Goal: Find specific page/section: Find specific page/section

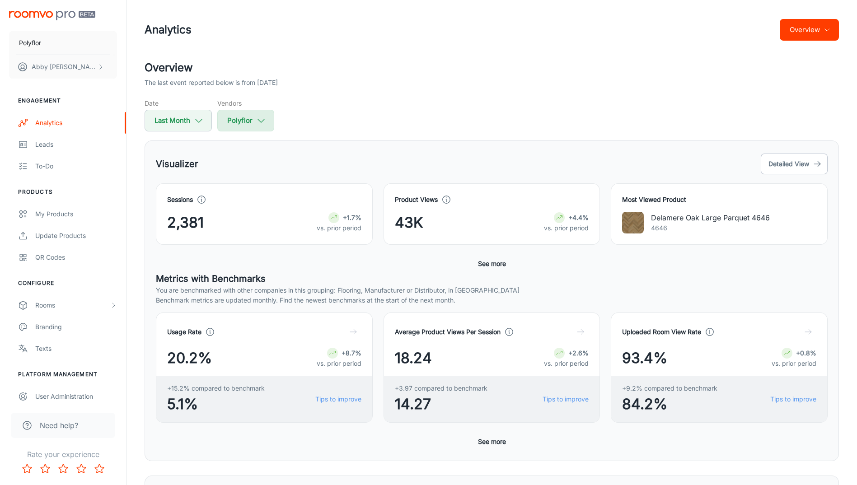
click at [251, 119] on button "Polyflor" at bounding box center [245, 121] width 57 height 22
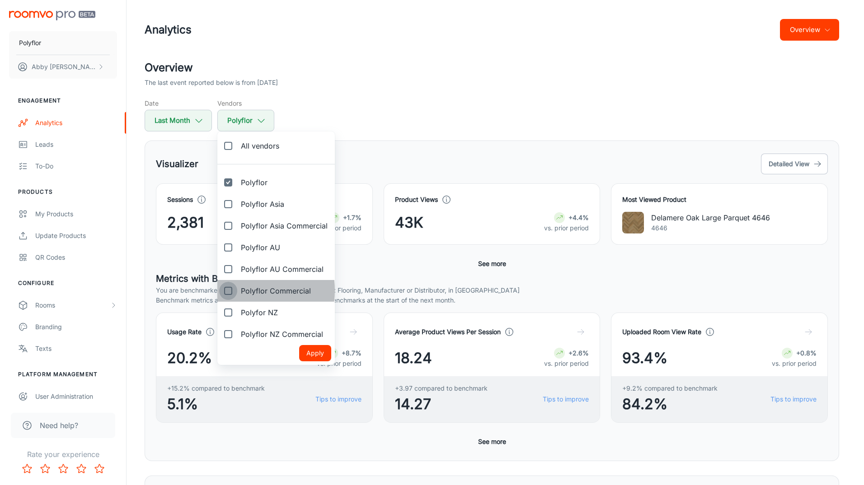
click at [232, 290] on input "Polyflor Commercial" at bounding box center [228, 291] width 18 height 18
checkbox input "true"
click at [318, 351] on button "Apply" at bounding box center [315, 353] width 32 height 16
checkbox input "false"
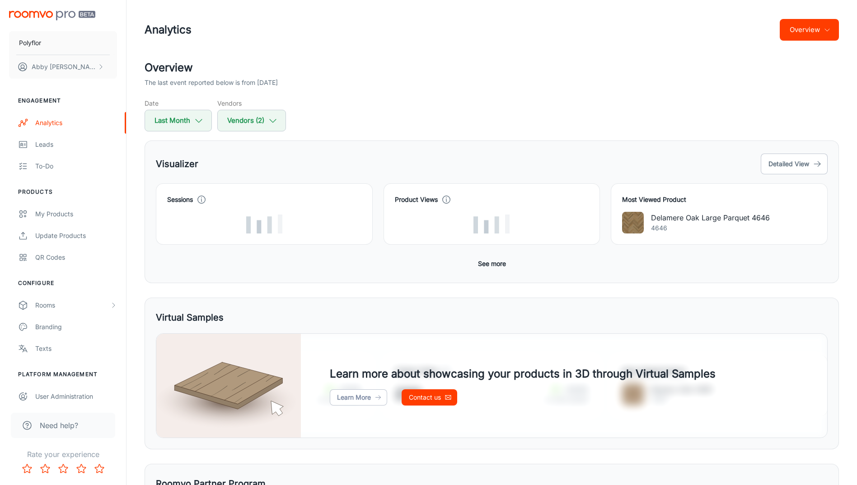
click at [785, 35] on button "Overview" at bounding box center [809, 30] width 59 height 22
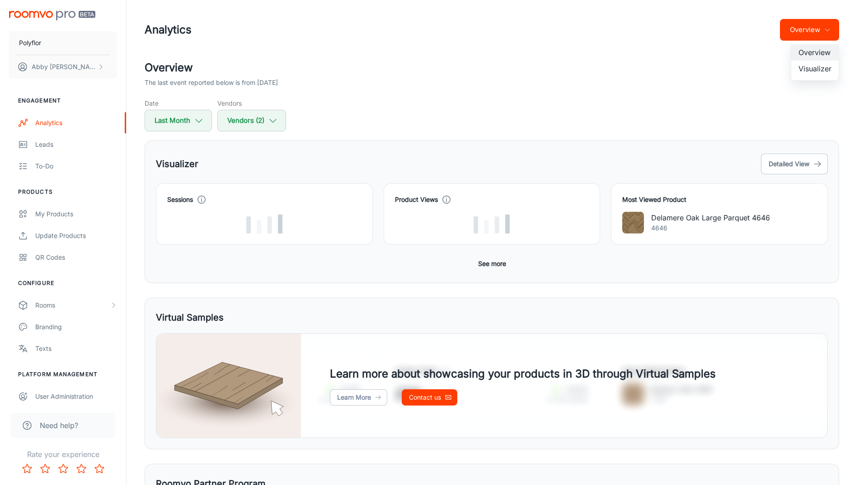
click at [282, 121] on div at bounding box center [432, 242] width 864 height 485
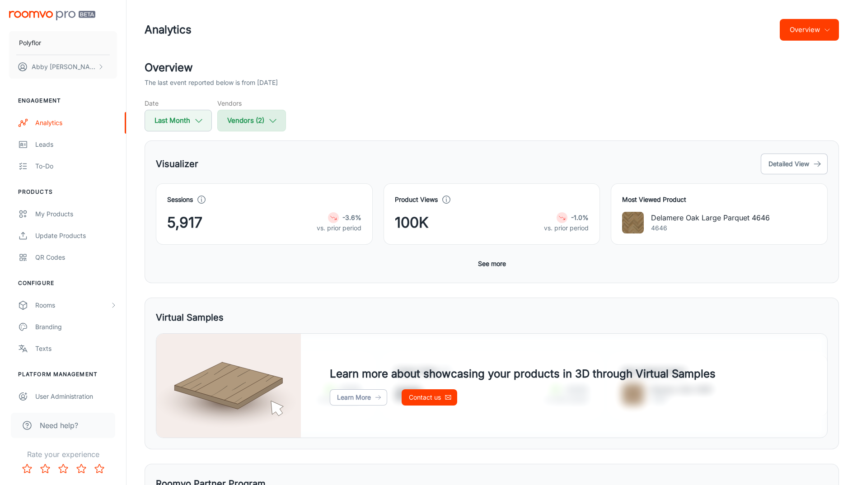
click at [270, 122] on icon "button" at bounding box center [273, 121] width 10 height 10
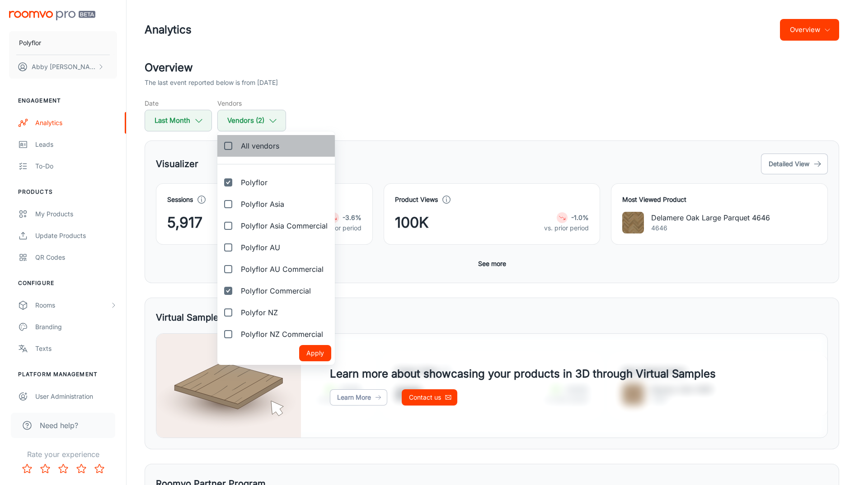
click at [269, 147] on span "All vendors" at bounding box center [260, 145] width 38 height 11
click at [237, 147] on input "All vendors" at bounding box center [228, 146] width 18 height 18
checkbox input "true"
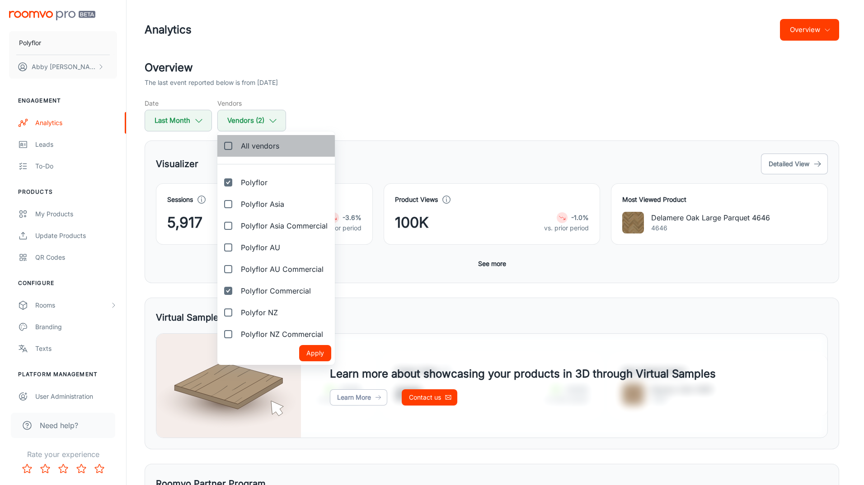
checkbox input "true"
click at [322, 351] on button "Apply" at bounding box center [315, 353] width 32 height 16
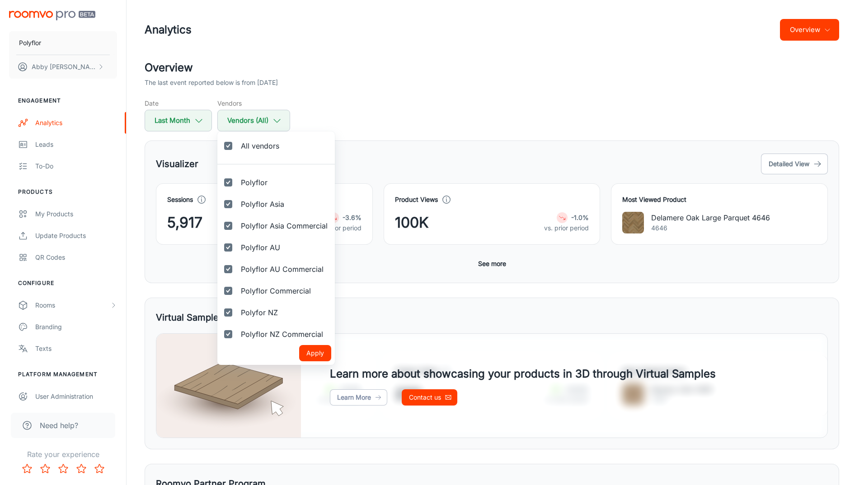
checkbox input "true"
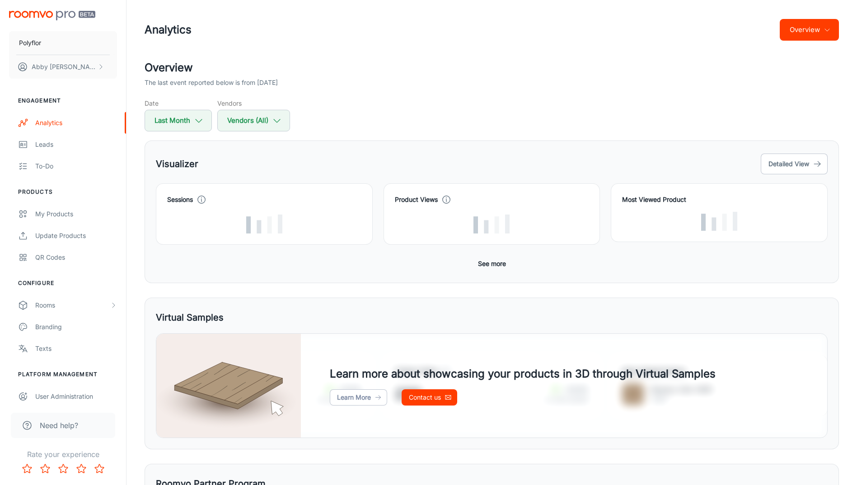
click at [813, 31] on button "Overview" at bounding box center [809, 30] width 59 height 22
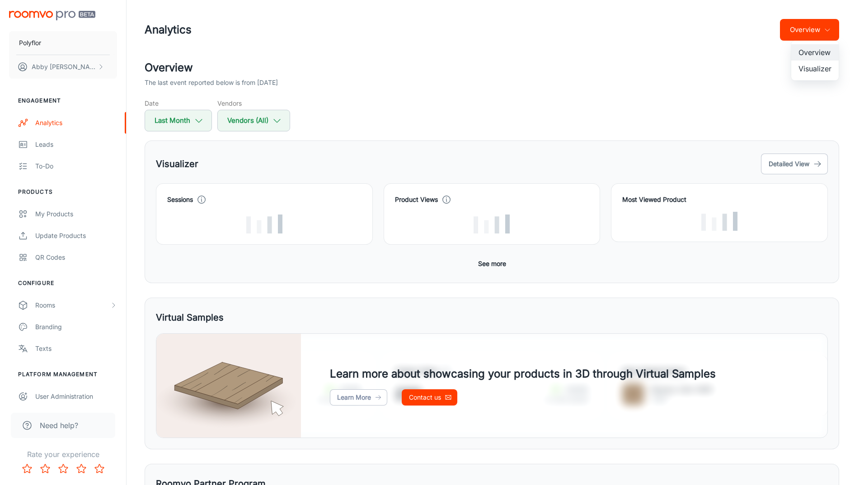
click at [823, 72] on li "Visualizer" at bounding box center [814, 69] width 47 height 16
